Goal: Task Accomplishment & Management: Manage account settings

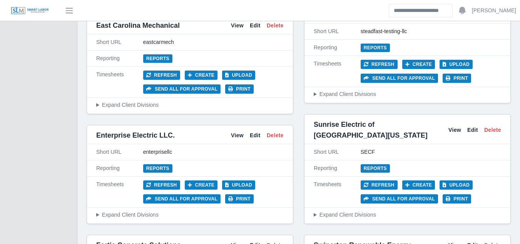
scroll to position [1960, 0]
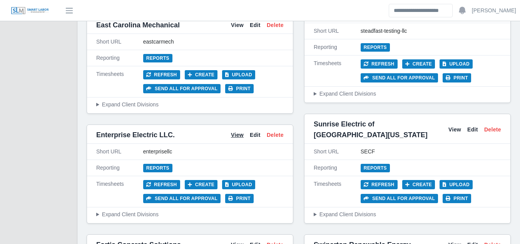
click at [234, 131] on link "View" at bounding box center [237, 135] width 13 height 8
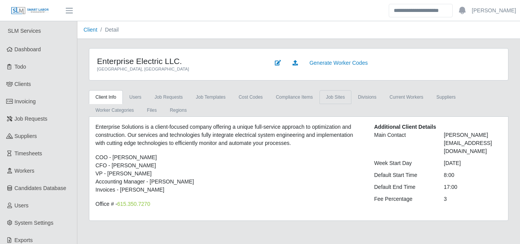
click at [333, 99] on link "job sites" at bounding box center [336, 97] width 32 height 14
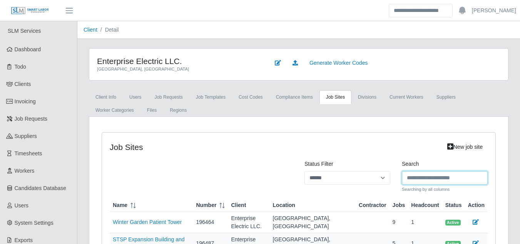
click at [408, 178] on input "Search" at bounding box center [445, 177] width 86 height 13
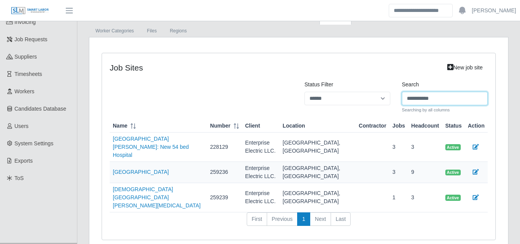
scroll to position [80, 0]
type input "**********"
click at [155, 168] on link "[GEOGRAPHIC_DATA]" at bounding box center [141, 171] width 56 height 6
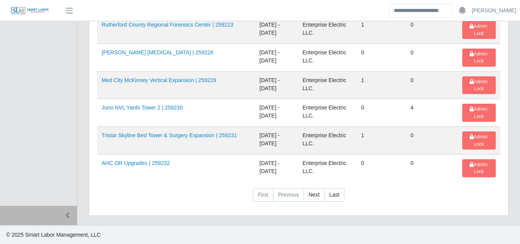
scroll to position [1300, 0]
click at [315, 195] on link "Next" at bounding box center [314, 195] width 21 height 14
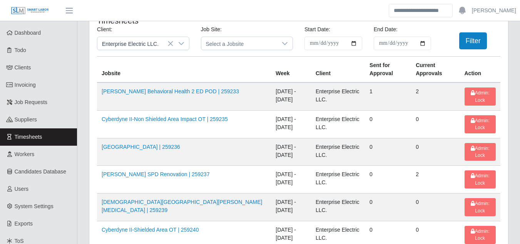
scroll to position [0, 0]
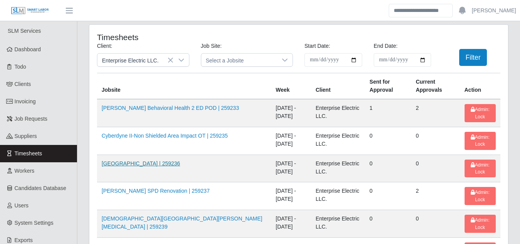
click at [160, 165] on link "HCA Methodist Hospital | 259236" at bounding box center [141, 163] width 79 height 6
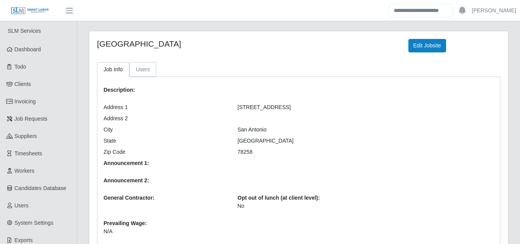
click at [144, 71] on link "Users" at bounding box center [142, 69] width 27 height 15
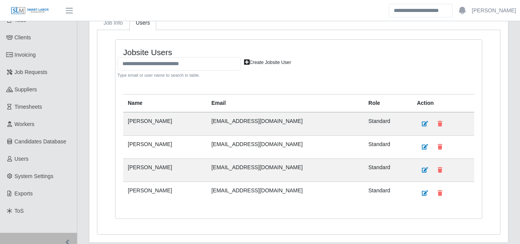
scroll to position [47, 0]
click at [250, 61] on link "Create Jobsite User" at bounding box center [268, 62] width 54 height 11
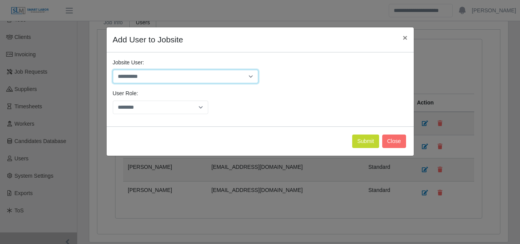
click at [216, 77] on select "**********" at bounding box center [186, 76] width 146 height 13
select select "****"
click at [113, 70] on select "**********" at bounding box center [186, 76] width 146 height 13
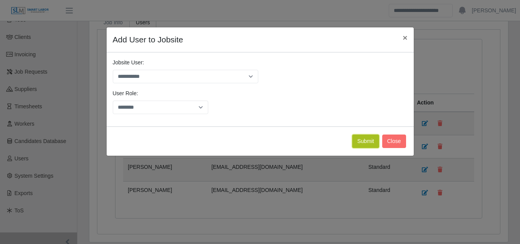
click at [360, 141] on button "Submit" at bounding box center [365, 140] width 27 height 13
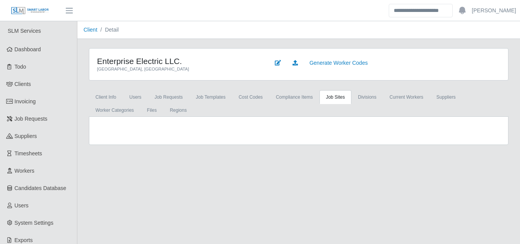
scroll to position [61, 0]
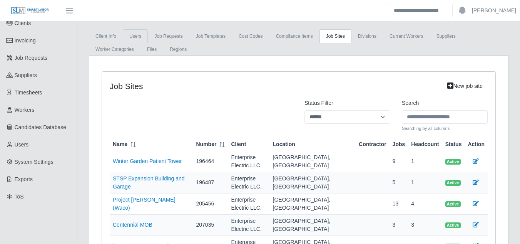
click at [136, 43] on link "Users" at bounding box center [135, 36] width 25 height 14
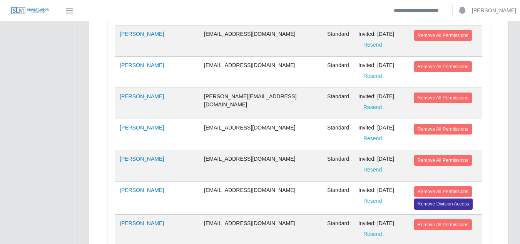
scroll to position [2416, 0]
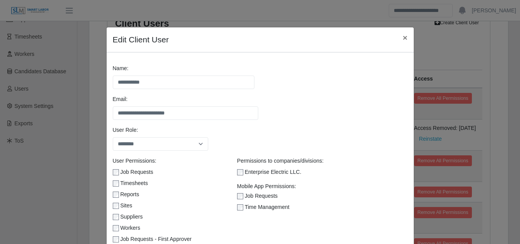
scroll to position [77, 0]
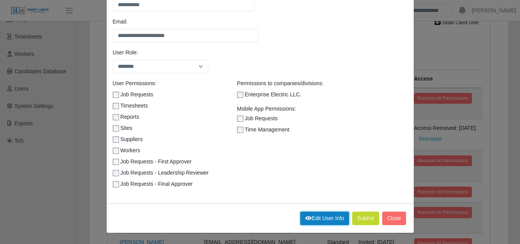
click at [307, 218] on link "Edit User Info" at bounding box center [324, 217] width 49 height 13
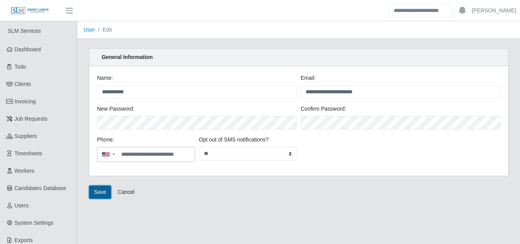
click at [101, 192] on button "Save" at bounding box center [100, 191] width 22 height 13
drag, startPoint x: 101, startPoint y: 192, endPoint x: 121, endPoint y: 230, distance: 43.8
click at [121, 230] on main "**********" at bounding box center [298, 153] width 443 height 264
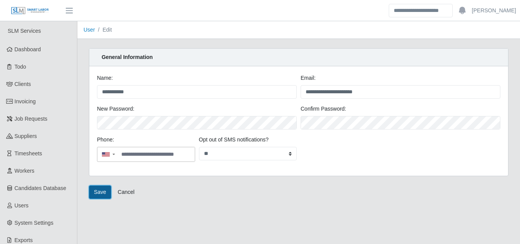
click at [99, 196] on button "Save" at bounding box center [100, 191] width 22 height 13
click at [93, 193] on button "Save" at bounding box center [100, 191] width 22 height 13
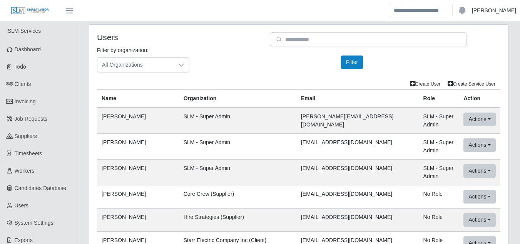
click at [494, 14] on link "Ross Wiggins" at bounding box center [494, 11] width 44 height 8
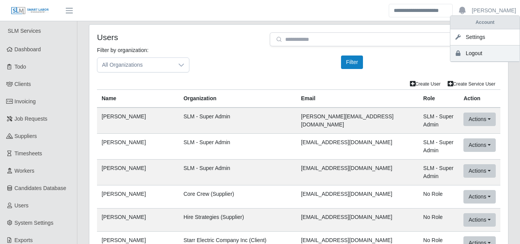
click at [479, 54] on link "Logout" at bounding box center [485, 53] width 69 height 16
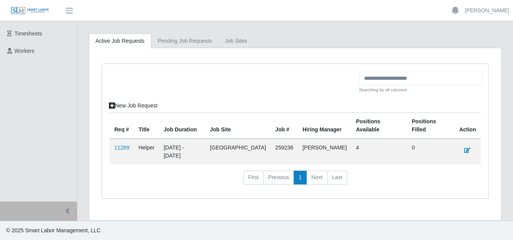
scroll to position [27, 0]
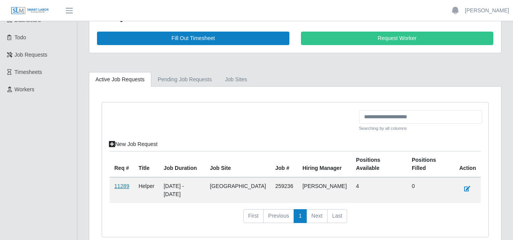
click at [123, 186] on link "11289" at bounding box center [121, 186] width 15 height 6
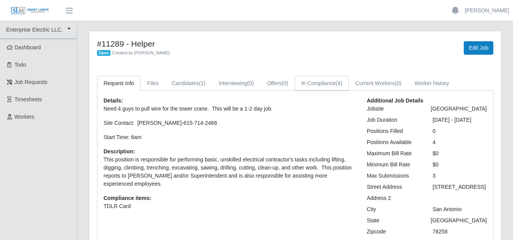
click at [315, 84] on link "In Compliance (4)" at bounding box center [322, 83] width 54 height 15
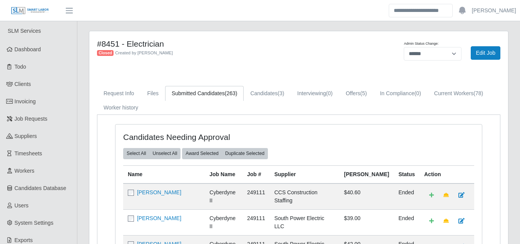
select select "******"
click at [52, 123] on link "Job Requests" at bounding box center [38, 118] width 77 height 17
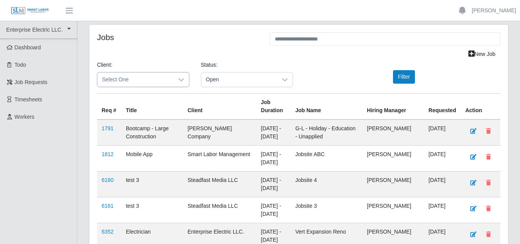
click at [145, 75] on span "Select One" at bounding box center [135, 79] width 76 height 14
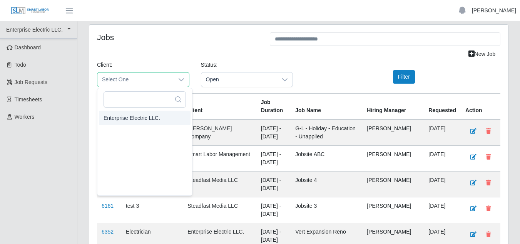
click at [502, 10] on link "Jesse Tovar" at bounding box center [494, 11] width 44 height 8
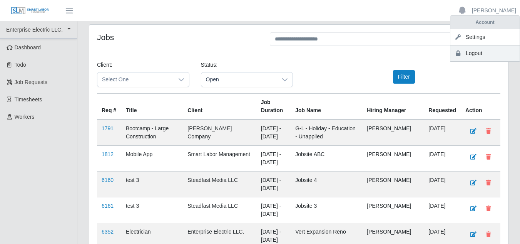
click at [485, 54] on link "Logout" at bounding box center [485, 53] width 69 height 16
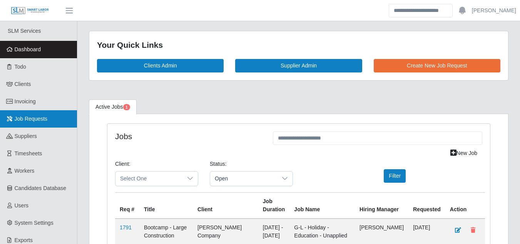
click at [39, 116] on span "Job Requests" at bounding box center [31, 119] width 33 height 6
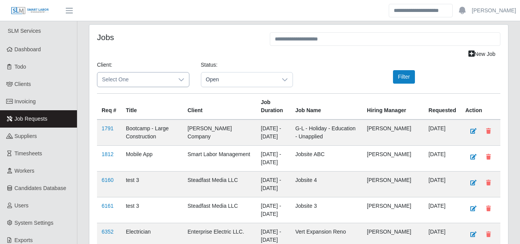
click at [176, 80] on div at bounding box center [181, 79] width 15 height 14
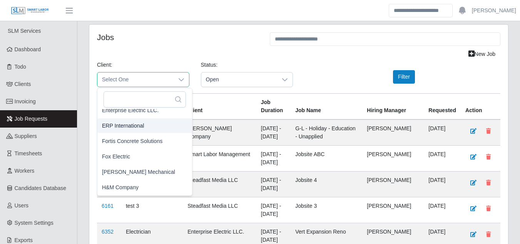
scroll to position [341, 2]
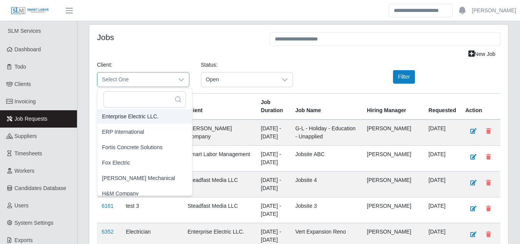
click at [133, 117] on span "Enterprise Electric LLC." at bounding box center [130, 116] width 57 height 8
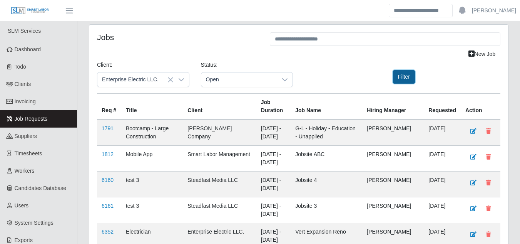
click at [396, 75] on button "Filter" at bounding box center [404, 76] width 22 height 13
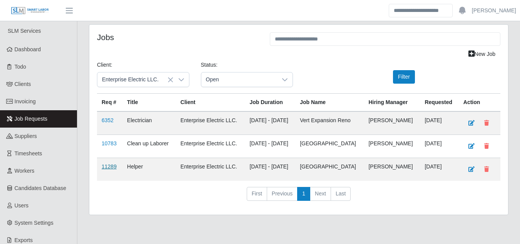
click at [104, 167] on link "11289" at bounding box center [109, 166] width 15 height 6
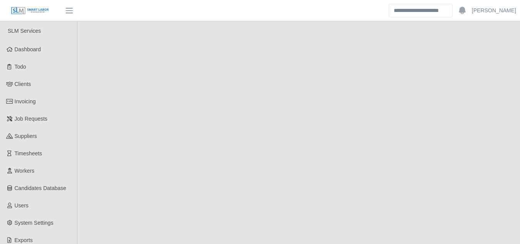
select select "****"
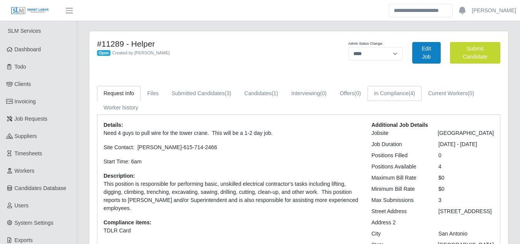
click at [401, 93] on link "In Compliance (4)" at bounding box center [395, 93] width 54 height 15
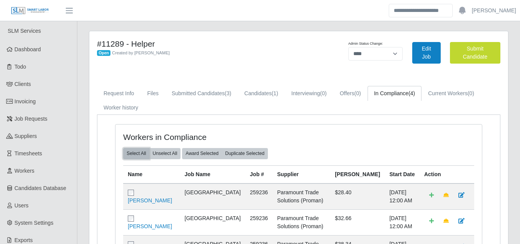
click at [135, 153] on button "Select All" at bounding box center [136, 153] width 26 height 11
click at [191, 153] on button "Award Selected" at bounding box center [202, 153] width 40 height 11
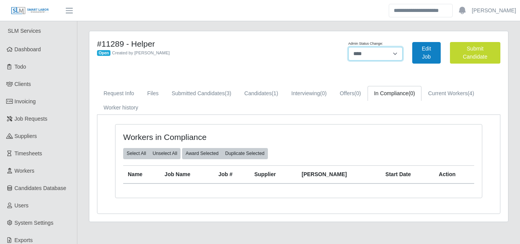
click at [388, 55] on select "******* **** ******" at bounding box center [376, 53] width 54 height 13
select select "******"
click at [403, 47] on select "******* **** ******" at bounding box center [376, 53] width 54 height 13
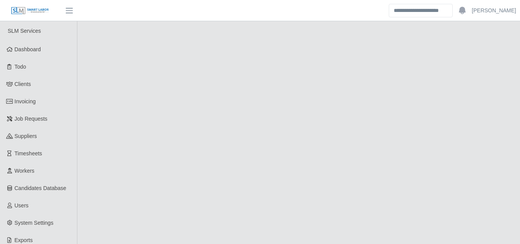
select select "******"
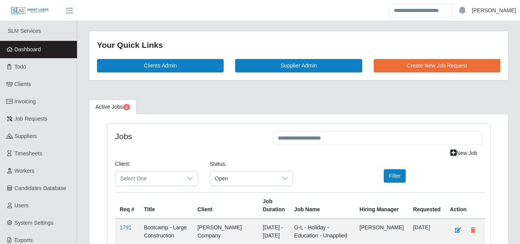
click at [493, 12] on link "[PERSON_NAME]" at bounding box center [494, 11] width 44 height 8
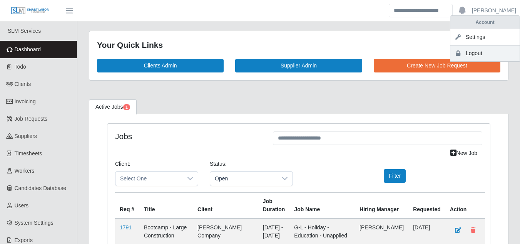
click at [484, 54] on link "Logout" at bounding box center [485, 53] width 69 height 16
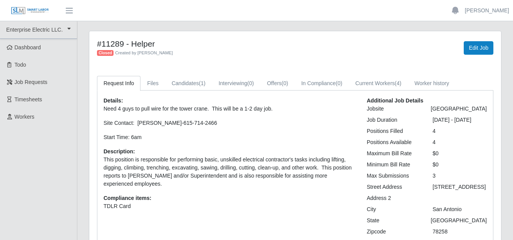
click at [245, 53] on div "Closed Created by David Shank" at bounding box center [210, 53] width 226 height 8
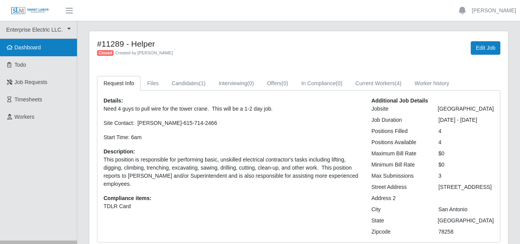
click at [35, 45] on span "Dashboard" at bounding box center [28, 47] width 27 height 6
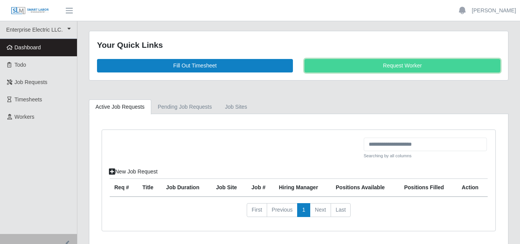
click at [390, 69] on link "Request Worker" at bounding box center [403, 65] width 196 height 13
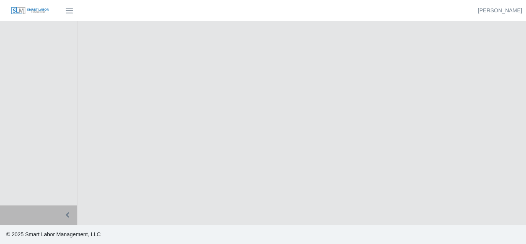
select select
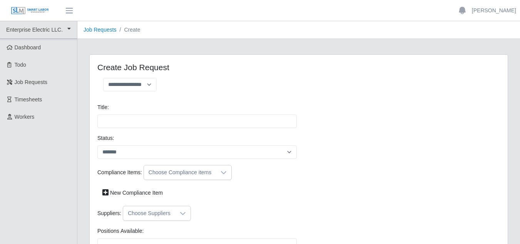
click at [289, 114] on div "Title: Please provide a valid title." at bounding box center [197, 115] width 203 height 25
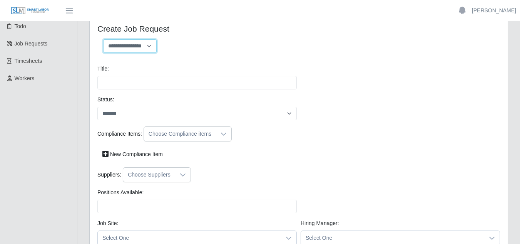
click at [142, 44] on select "**********" at bounding box center [130, 45] width 54 height 13
select select "**********"
click at [103, 39] on select "**********" at bounding box center [130, 45] width 54 height 13
type input "**********"
type input "*"
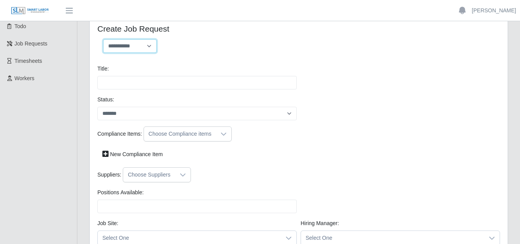
type input "*"
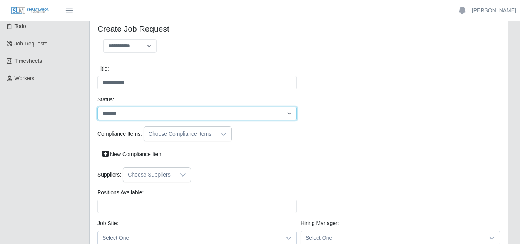
click at [127, 114] on select "*******" at bounding box center [197, 113] width 200 height 13
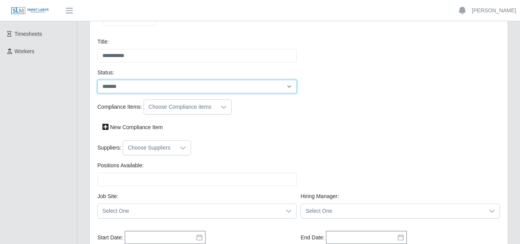
scroll to position [77, 0]
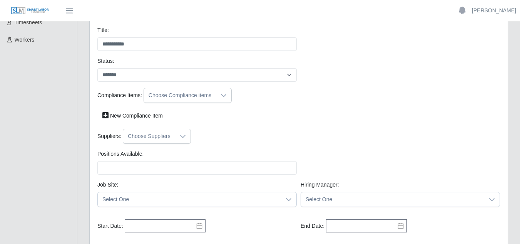
click at [189, 96] on div "Choose Compliance items" at bounding box center [180, 95] width 72 height 14
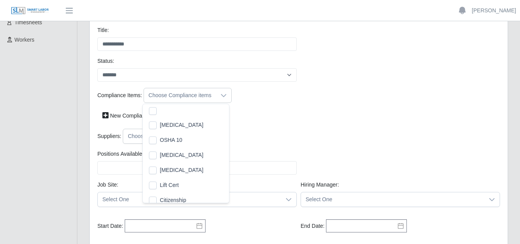
scroll to position [8, 5]
click at [271, 124] on div "Compliance Items: Choose Compliance items New Compliance Item" at bounding box center [299, 108] width 407 height 41
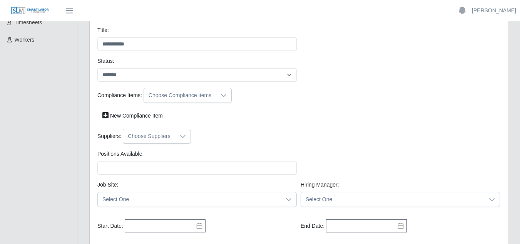
click at [180, 136] on icon at bounding box center [182, 136] width 5 height 3
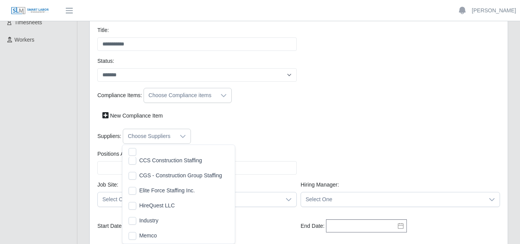
scroll to position [0, 0]
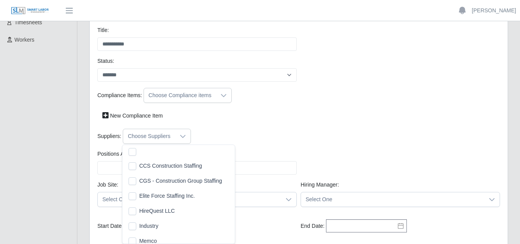
click at [238, 120] on div "New Compliance Item" at bounding box center [299, 115] width 407 height 13
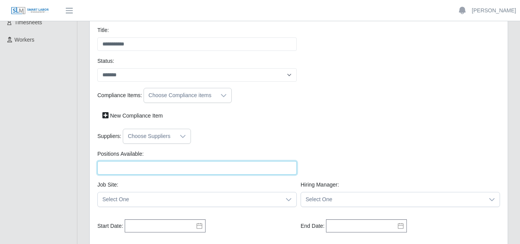
click at [151, 170] on input "Positions Available:" at bounding box center [197, 167] width 200 height 13
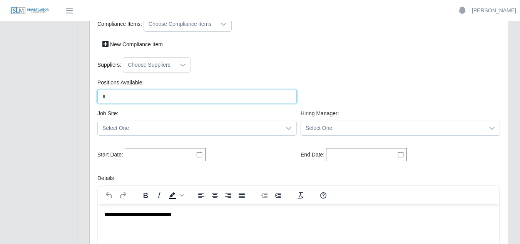
scroll to position [154, 0]
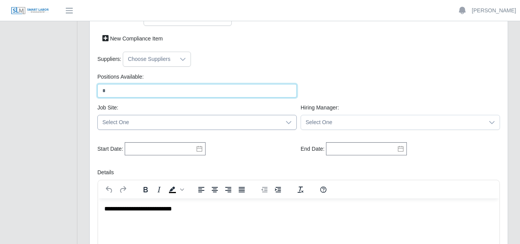
type input "*"
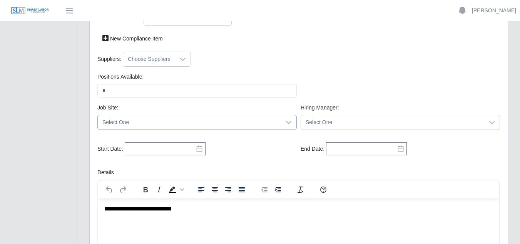
click at [274, 122] on span "Select One" at bounding box center [189, 122] width 183 height 14
click at [125, 164] on span "259236 | HCA Methodist Hospital" at bounding box center [143, 161] width 79 height 8
click at [317, 124] on span "Select One" at bounding box center [392, 122] width 183 height 14
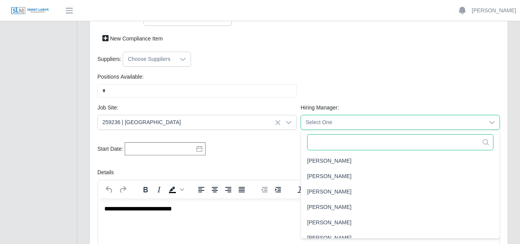
click at [324, 136] on input "text" at bounding box center [400, 142] width 186 height 16
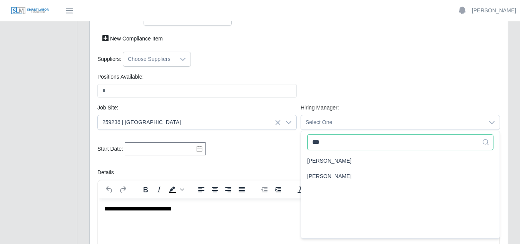
scroll to position [0, 0]
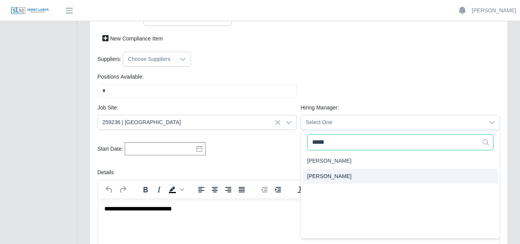
type input "*****"
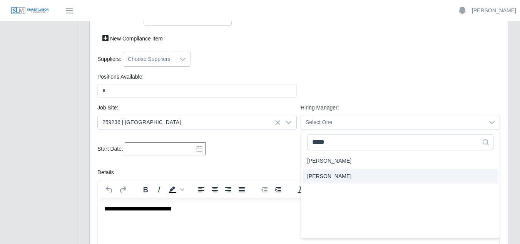
click at [331, 174] on span "Jesse Tovar" at bounding box center [329, 176] width 44 height 8
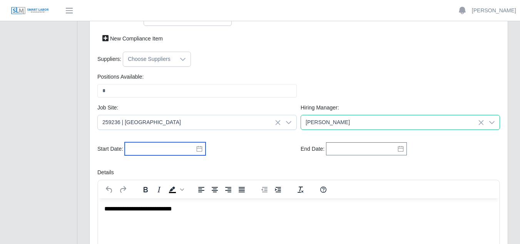
click at [185, 148] on input "text" at bounding box center [165, 148] width 81 height 13
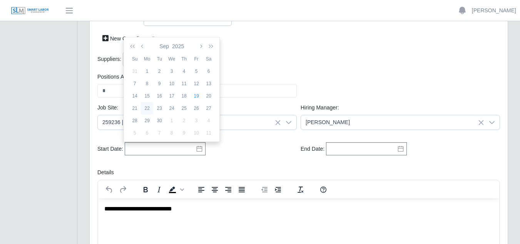
click at [147, 109] on div "22" at bounding box center [147, 108] width 12 height 7
type input "**********"
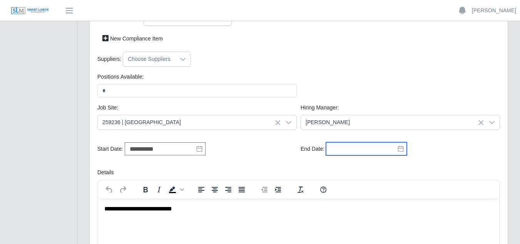
click at [349, 148] on input "text" at bounding box center [366, 148] width 81 height 13
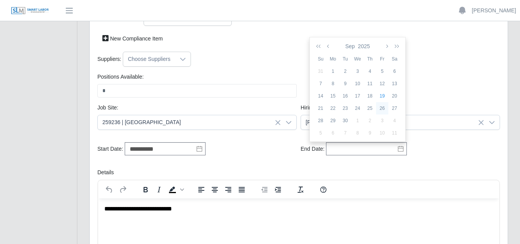
click at [383, 108] on div "26" at bounding box center [382, 108] width 12 height 7
type input "**********"
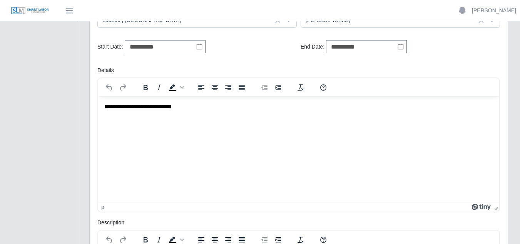
scroll to position [270, 0]
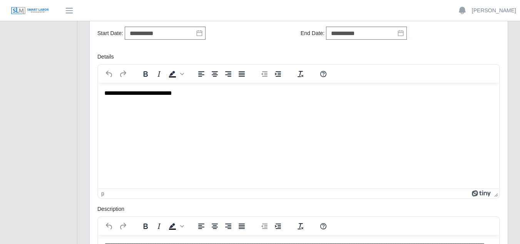
click at [133, 92] on p "**********" at bounding box center [298, 93] width 389 height 8
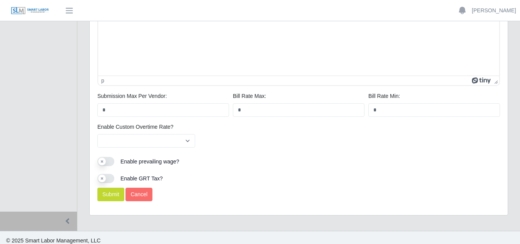
scroll to position [539, 0]
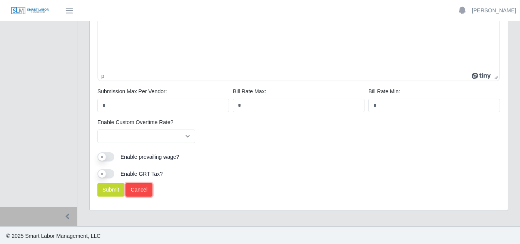
click at [143, 191] on link "Cancel" at bounding box center [139, 189] width 27 height 13
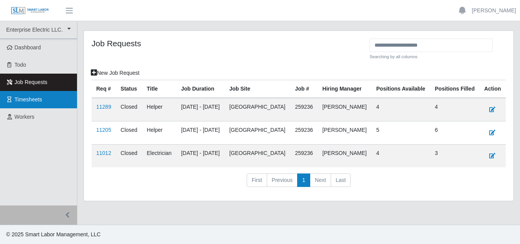
click at [32, 101] on span "Timesheets" at bounding box center [29, 99] width 28 height 6
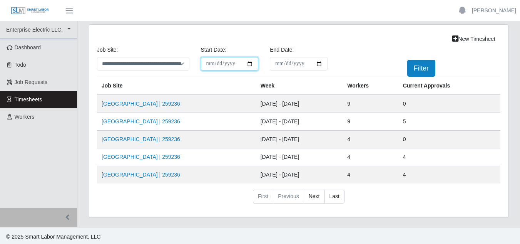
click at [253, 63] on input "**********" at bounding box center [230, 63] width 58 height 13
click at [248, 62] on input "**********" at bounding box center [230, 63] width 58 height 13
type input "**********"
click at [318, 64] on input "End Date:" at bounding box center [299, 63] width 58 height 13
type input "**********"
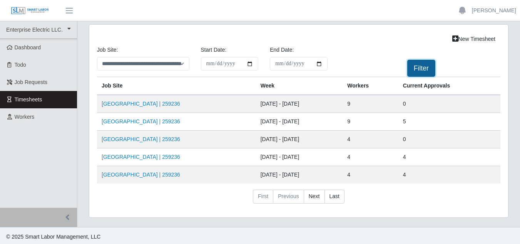
click at [411, 69] on button "Filter" at bounding box center [422, 68] width 28 height 17
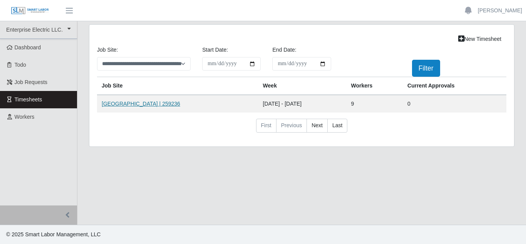
click at [163, 106] on link "[GEOGRAPHIC_DATA] | 259236" at bounding box center [141, 104] width 79 height 6
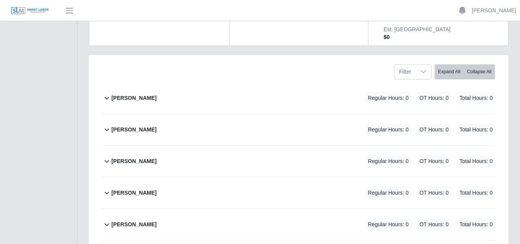
scroll to position [96, 0]
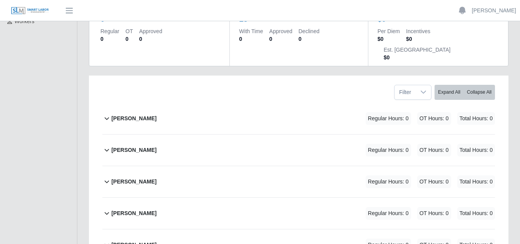
click at [140, 146] on b "David Walker" at bounding box center [133, 150] width 45 height 8
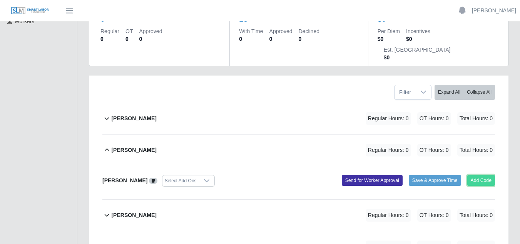
click at [481, 175] on button "Add Code" at bounding box center [482, 180] width 28 height 11
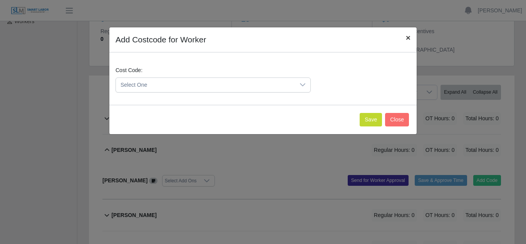
click at [406, 39] on span "×" at bounding box center [408, 37] width 5 height 9
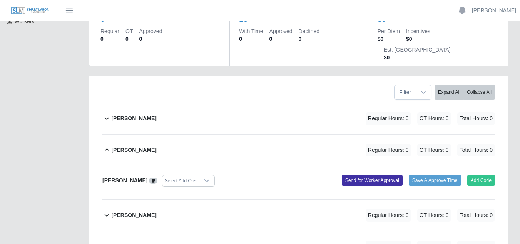
scroll to position [134, 0]
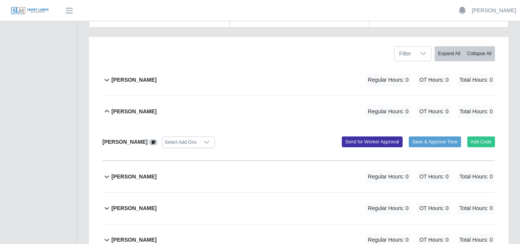
click at [111, 107] on icon at bounding box center [106, 111] width 9 height 9
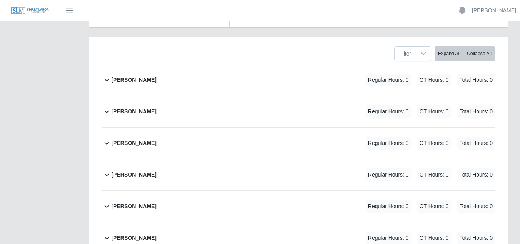
click at [109, 107] on icon at bounding box center [106, 111] width 9 height 9
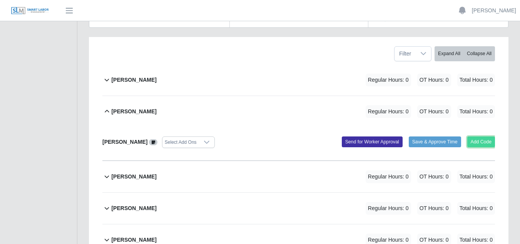
click at [472, 136] on button "Add Code" at bounding box center [482, 141] width 28 height 11
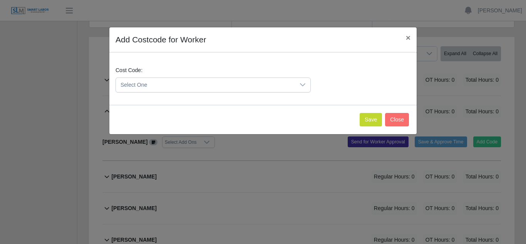
click at [305, 84] on icon at bounding box center [302, 84] width 5 height 3
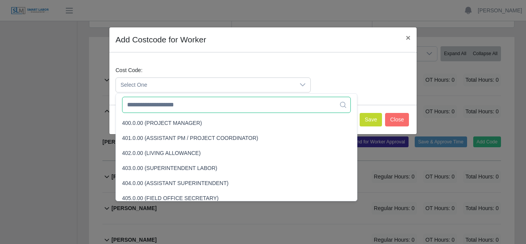
click at [172, 110] on input "text" at bounding box center [236, 105] width 229 height 16
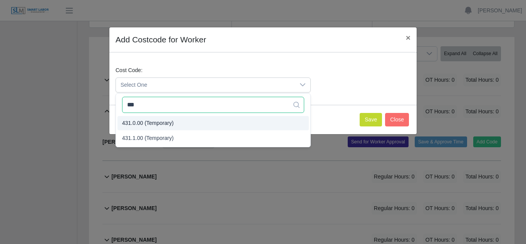
type input "***"
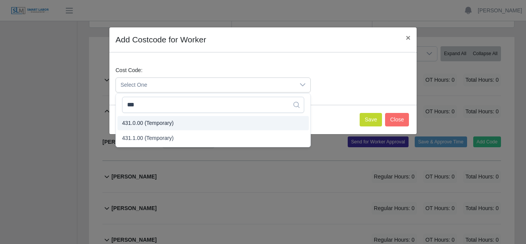
click at [147, 125] on span "431.0.00 (Temporary)" at bounding box center [148, 123] width 52 height 8
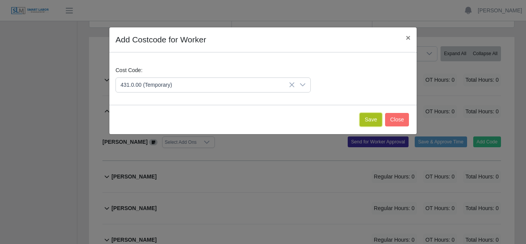
click at [375, 119] on button "Save" at bounding box center [371, 119] width 22 height 13
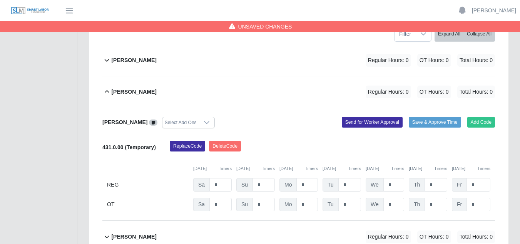
scroll to position [173, 0]
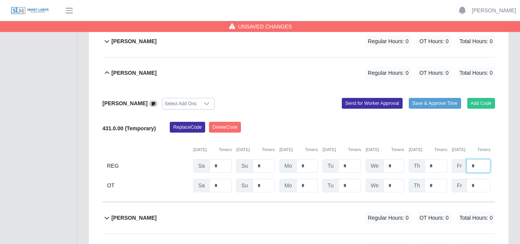
click at [478, 159] on input "*" at bounding box center [479, 165] width 24 height 13
type input "*"
click at [152, 102] on icon at bounding box center [153, 104] width 3 height 4
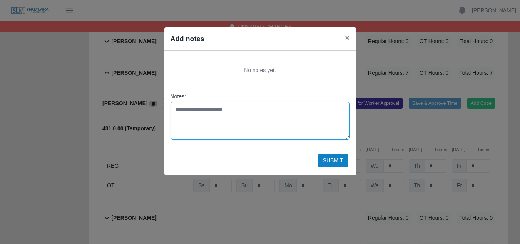
click at [186, 107] on textarea "Notes:" at bounding box center [261, 121] width 180 height 38
type textarea "**********"
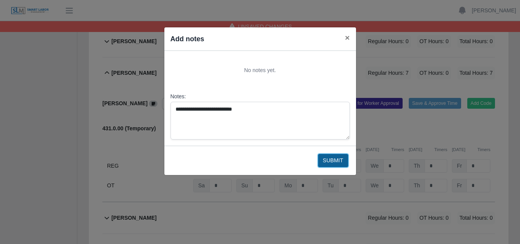
click at [332, 159] on button "Submit" at bounding box center [333, 160] width 30 height 13
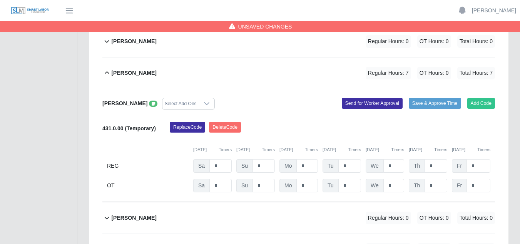
click at [152, 102] on icon at bounding box center [153, 104] width 3 height 4
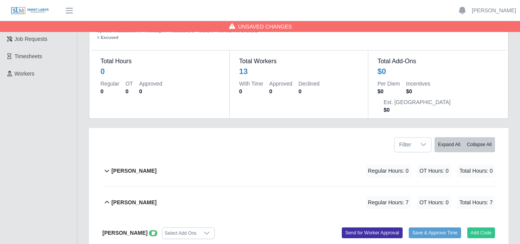
scroll to position [0, 0]
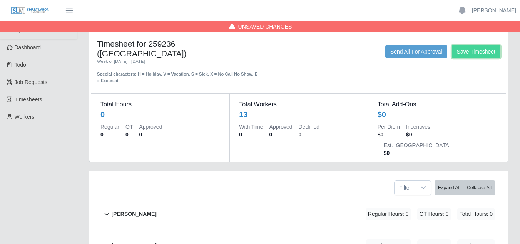
click at [468, 51] on button "Save Timesheet" at bounding box center [476, 51] width 49 height 13
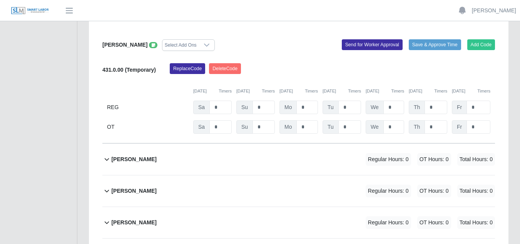
scroll to position [193, 0]
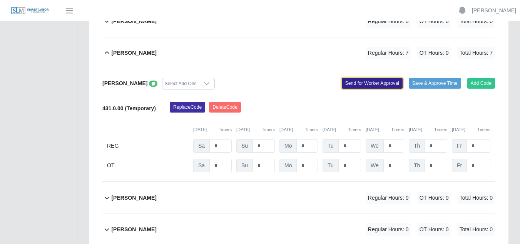
click at [375, 78] on button "Send for Worker Approval" at bounding box center [372, 83] width 61 height 11
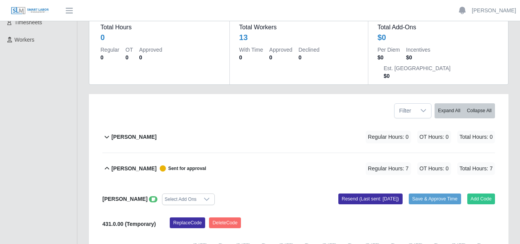
scroll to position [0, 0]
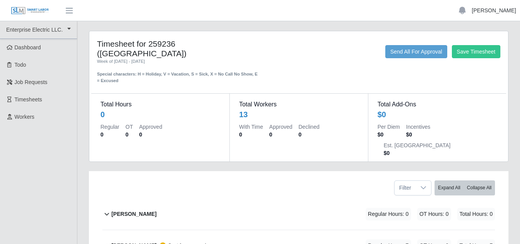
click at [504, 13] on link "Jesse Tovar" at bounding box center [494, 11] width 44 height 8
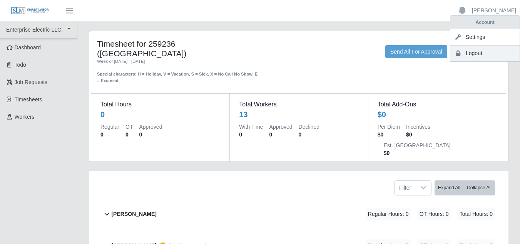
click at [479, 57] on link "Logout" at bounding box center [485, 53] width 69 height 16
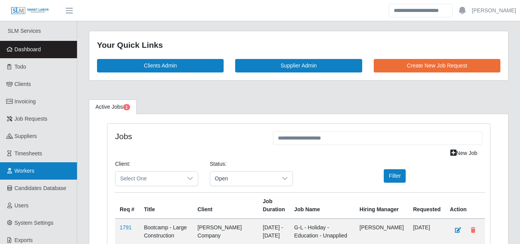
click at [31, 174] on span "Workers" at bounding box center [25, 171] width 20 height 6
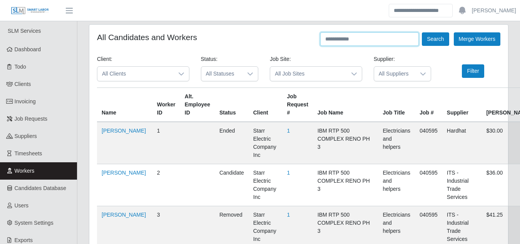
click at [344, 40] on input "text" at bounding box center [369, 38] width 99 height 13
type input "**********"
click at [422, 32] on button "Search" at bounding box center [435, 38] width 27 height 13
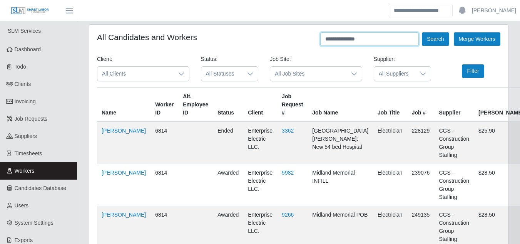
scroll to position [39, 0]
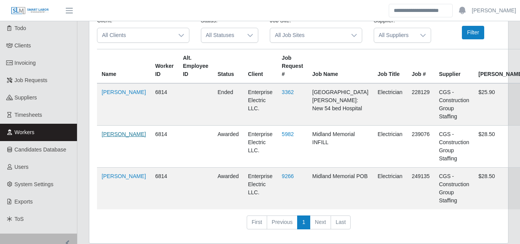
click at [117, 131] on link "[PERSON_NAME]" at bounding box center [124, 134] width 44 height 6
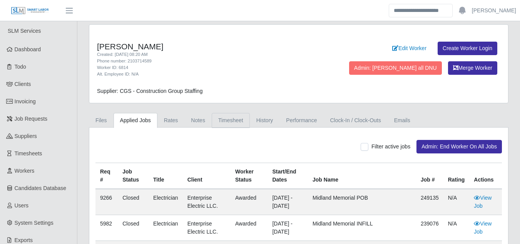
click at [222, 117] on link "Timesheet" at bounding box center [231, 120] width 38 height 15
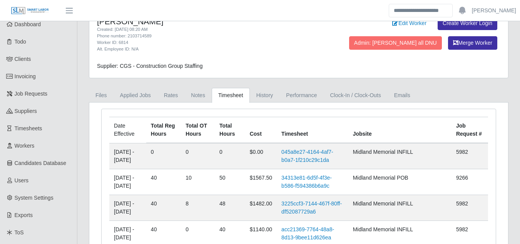
scroll to position [39, 0]
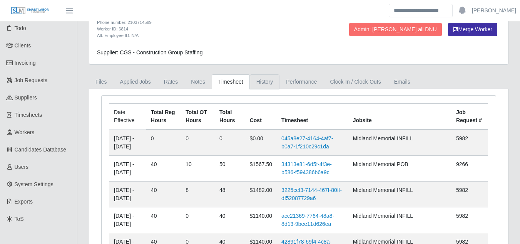
click at [263, 79] on link "History" at bounding box center [265, 81] width 30 height 15
